Goal: Task Accomplishment & Management: Manage account settings

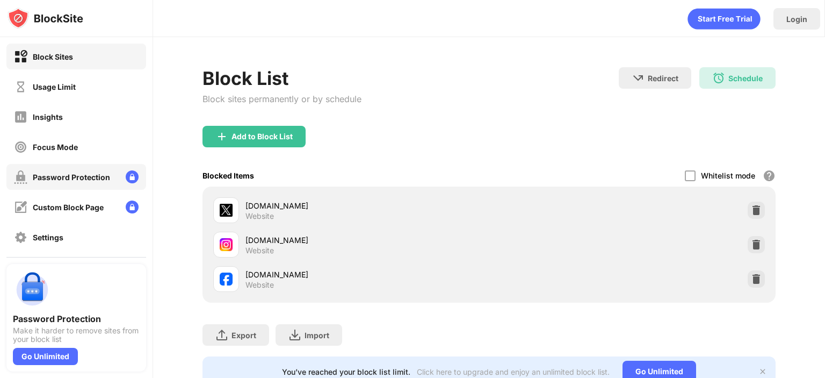
click at [126, 178] on img at bounding box center [132, 176] width 13 height 13
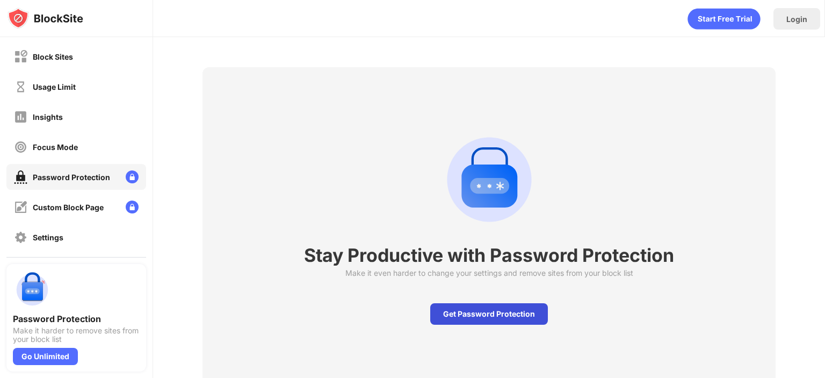
click at [451, 311] on div "Get Password Protection" at bounding box center [489, 313] width 118 height 21
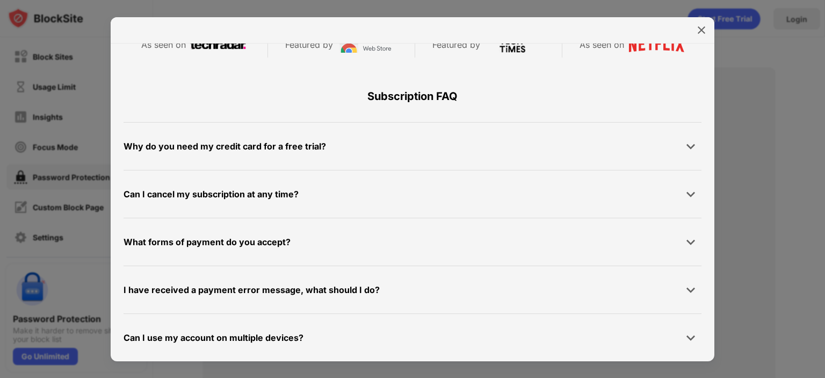
scroll to position [421, 0]
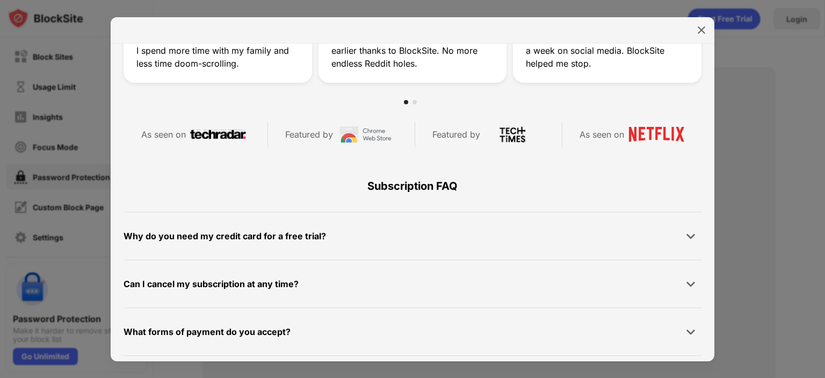
click at [703, 25] on img at bounding box center [701, 30] width 11 height 11
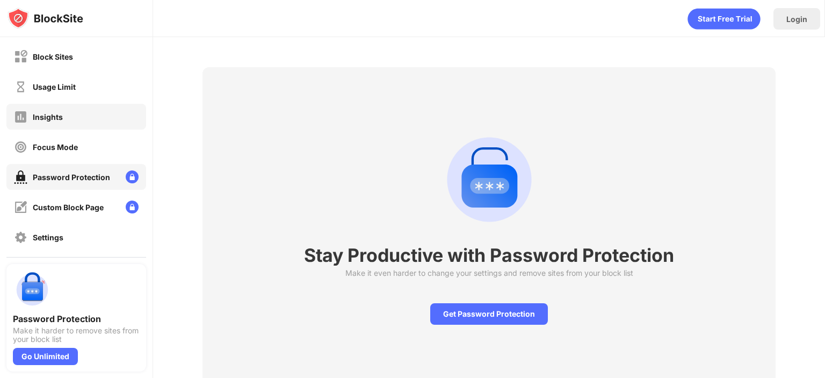
click at [95, 128] on div "Insights" at bounding box center [76, 117] width 140 height 26
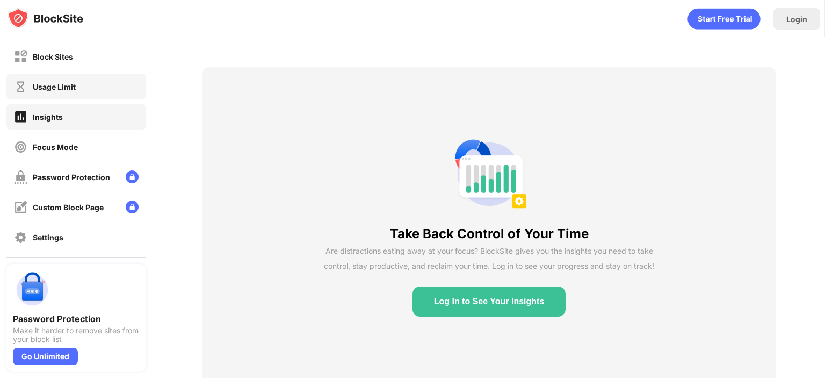
click at [95, 94] on div "Usage Limit" at bounding box center [76, 87] width 140 height 26
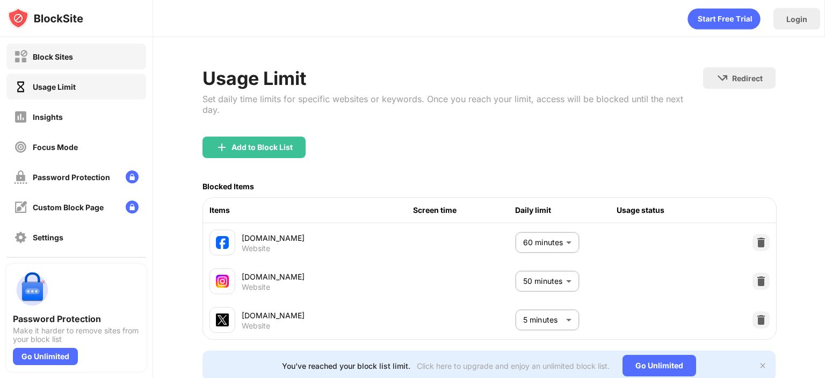
click at [89, 52] on div "Block Sites" at bounding box center [76, 57] width 140 height 26
